Goal: Transaction & Acquisition: Download file/media

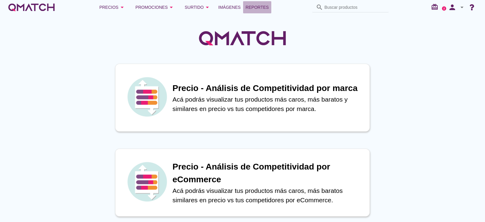
click at [257, 9] on span "Reportes" at bounding box center [257, 7] width 23 height 7
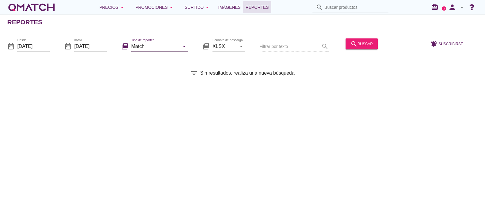
click at [167, 44] on input "Match" at bounding box center [155, 46] width 48 height 10
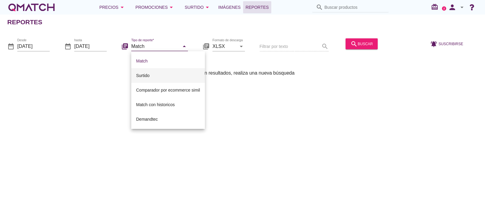
click at [152, 78] on div "Surtido" at bounding box center [168, 75] width 64 height 7
type input "Surtido"
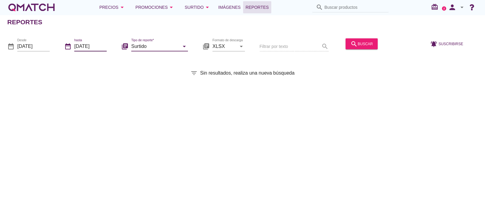
click at [90, 46] on input "[DATE]" at bounding box center [90, 46] width 32 height 10
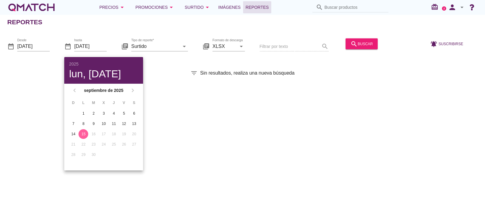
click at [83, 133] on div "15" at bounding box center [84, 133] width 10 height 5
click at [49, 47] on input "[DATE]" at bounding box center [33, 46] width 32 height 10
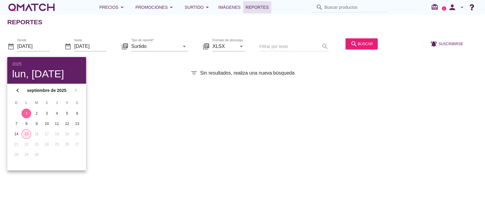
click at [29, 132] on div "15" at bounding box center [26, 133] width 9 height 5
type input "[DATE]"
click at [216, 44] on input "XLSX" at bounding box center [225, 46] width 24 height 10
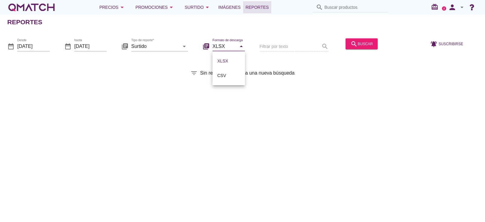
click at [293, 77] on div "Reportes date_range Desde [DATE] date_range hasta [DATE] library_books Tipo de …" at bounding box center [242, 119] width 485 height 208
click at [369, 44] on div "search buscar" at bounding box center [362, 43] width 22 height 7
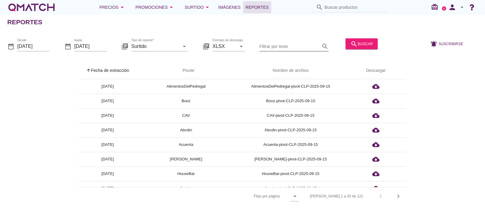
click at [306, 43] on input "Filtrar por texto" at bounding box center [290, 46] width 61 height 10
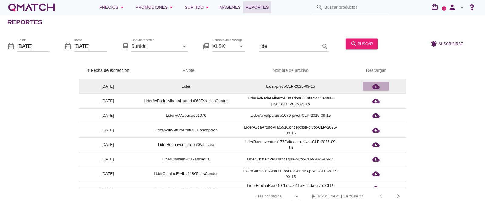
click at [376, 87] on icon "cloud_download" at bounding box center [376, 86] width 7 height 7
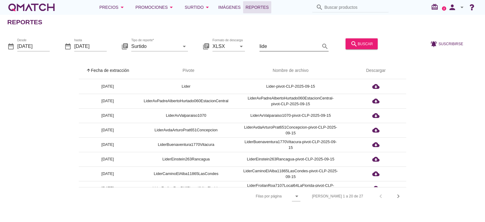
click at [291, 44] on input "lide" at bounding box center [290, 46] width 61 height 10
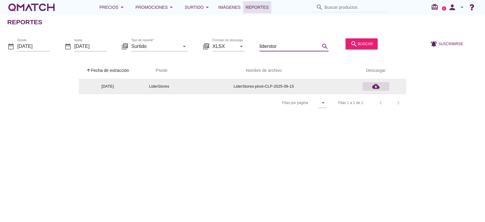
type input "liderstor"
click at [373, 89] on icon "cloud_download" at bounding box center [376, 86] width 7 height 7
